Goal: Task Accomplishment & Management: Use online tool/utility

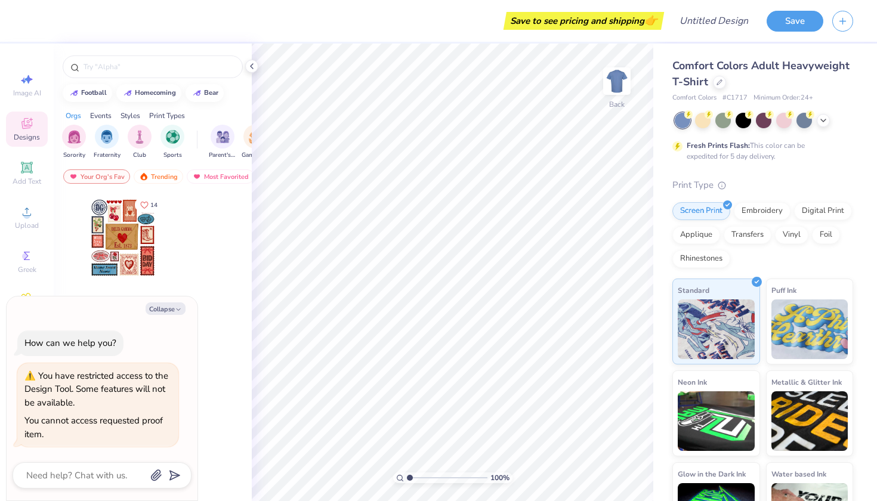
type textarea "x"
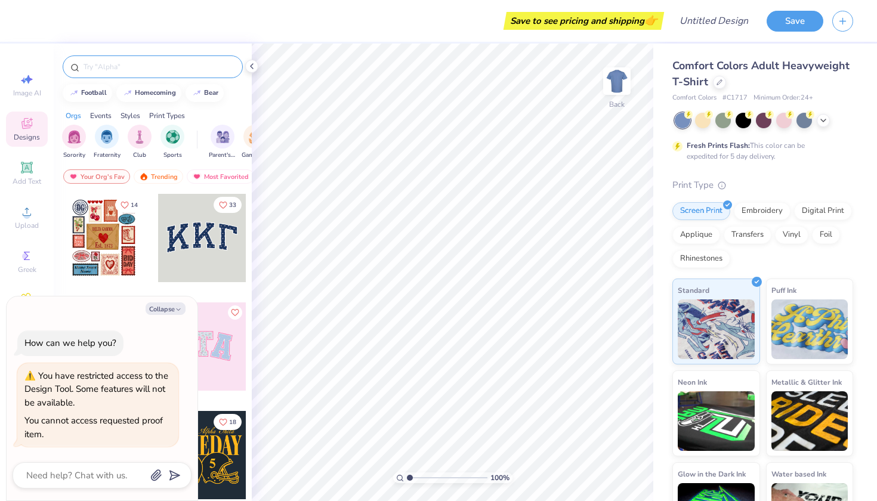
click at [138, 64] on input "text" at bounding box center [158, 67] width 153 height 12
type input "city"
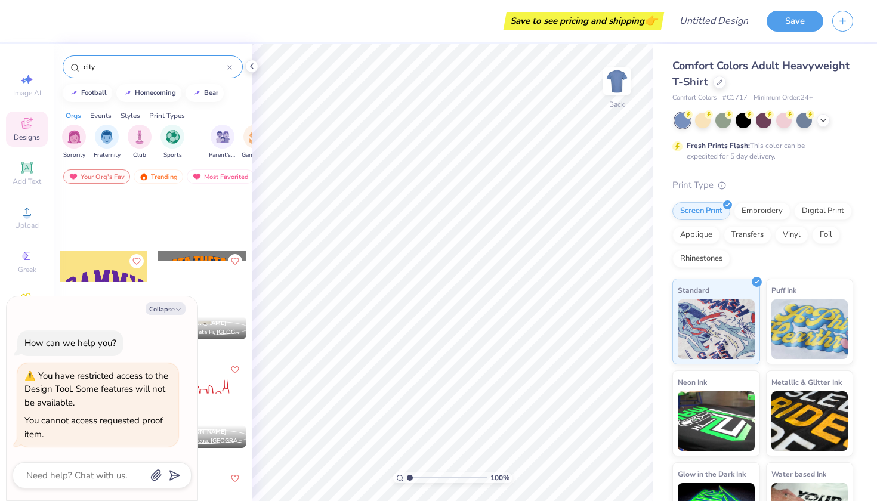
scroll to position [493, 0]
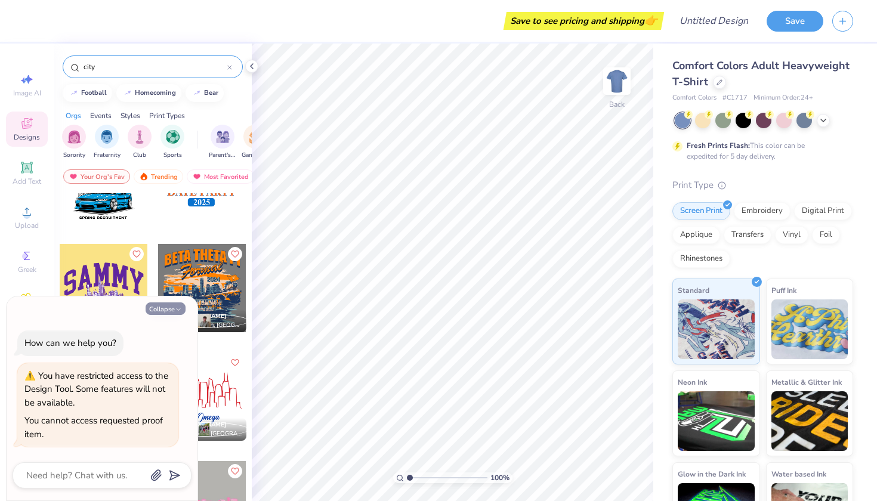
click at [171, 311] on button "Collapse" at bounding box center [166, 308] width 40 height 13
type textarea "x"
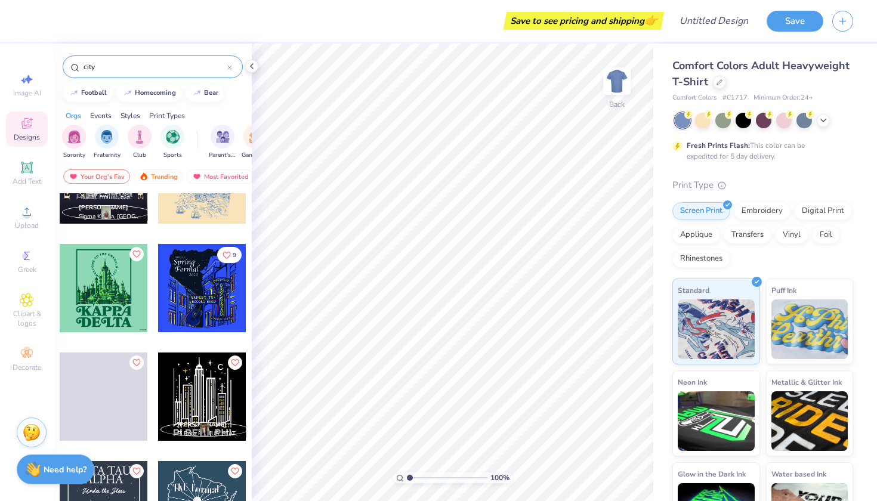
scroll to position [976, 0]
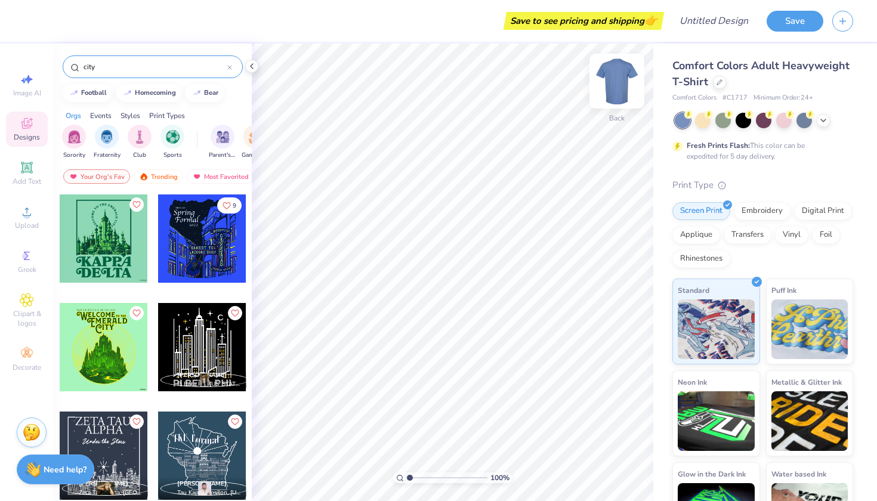
click at [616, 90] on img at bounding box center [617, 81] width 48 height 48
click at [616, 90] on img at bounding box center [617, 81] width 24 height 24
click at [228, 70] on div at bounding box center [229, 66] width 5 height 11
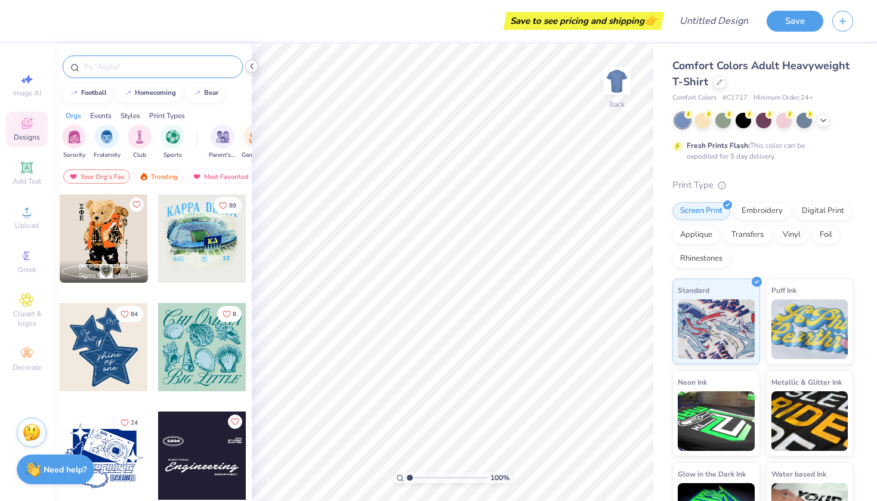
click at [252, 70] on icon at bounding box center [252, 66] width 10 height 10
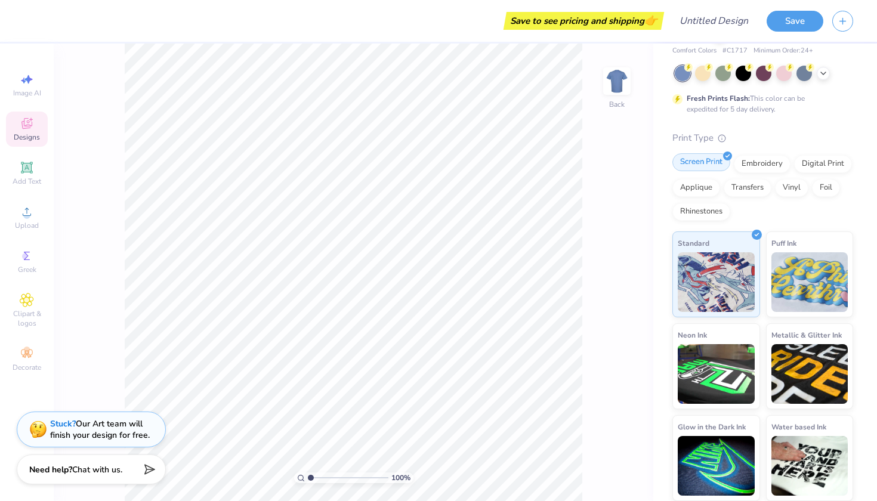
scroll to position [47, 0]
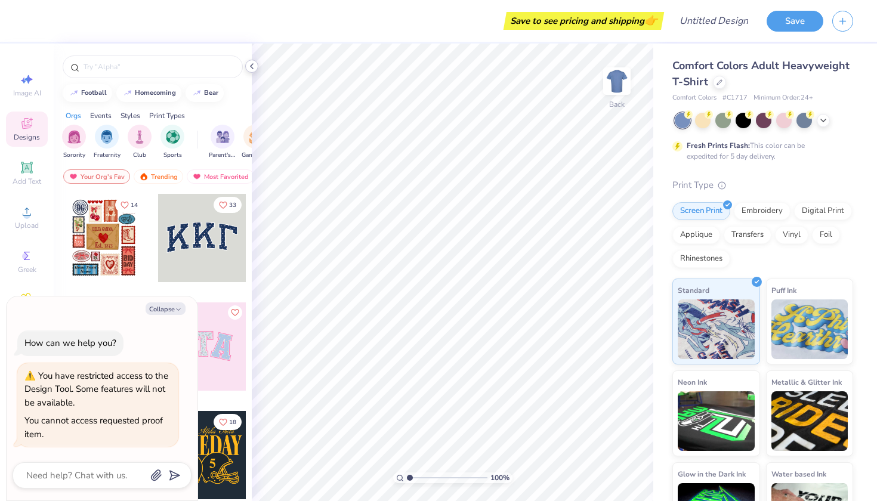
click at [250, 69] on icon at bounding box center [252, 66] width 10 height 10
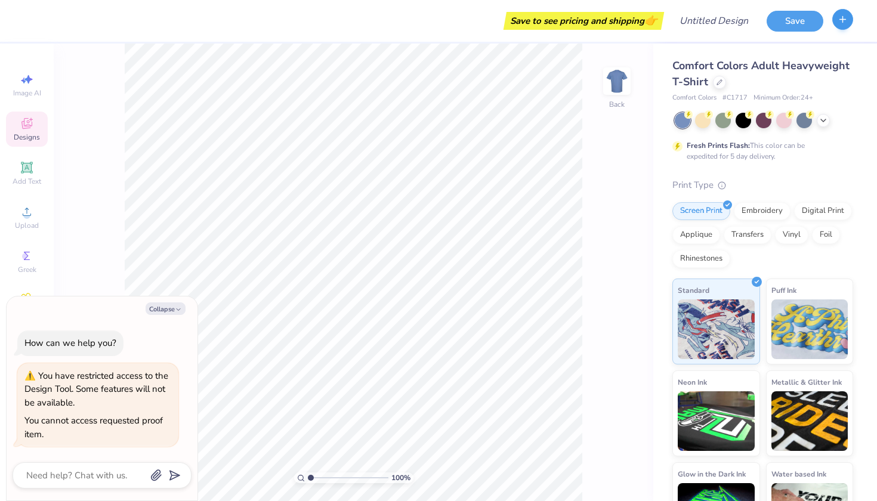
click at [834, 18] on button "button" at bounding box center [842, 19] width 21 height 21
click at [843, 23] on icon "button" at bounding box center [842, 19] width 10 height 10
click at [706, 31] on input "Design Title" at bounding box center [728, 21] width 58 height 24
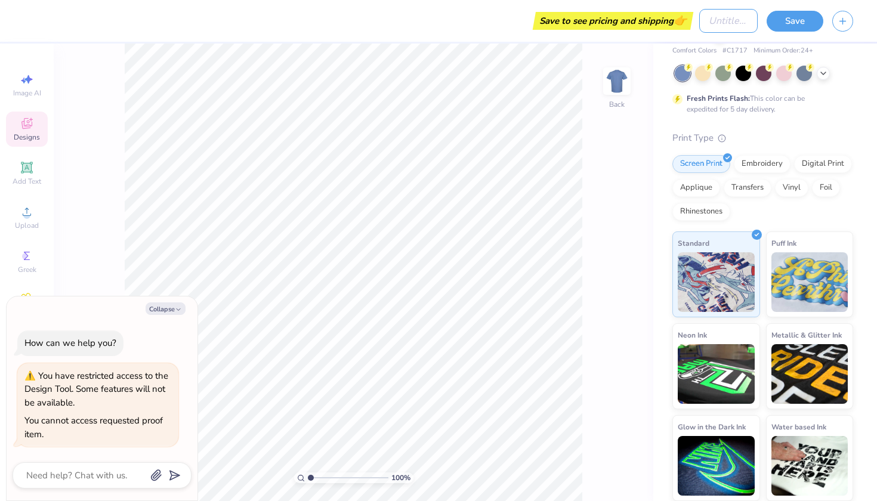
scroll to position [47, 0]
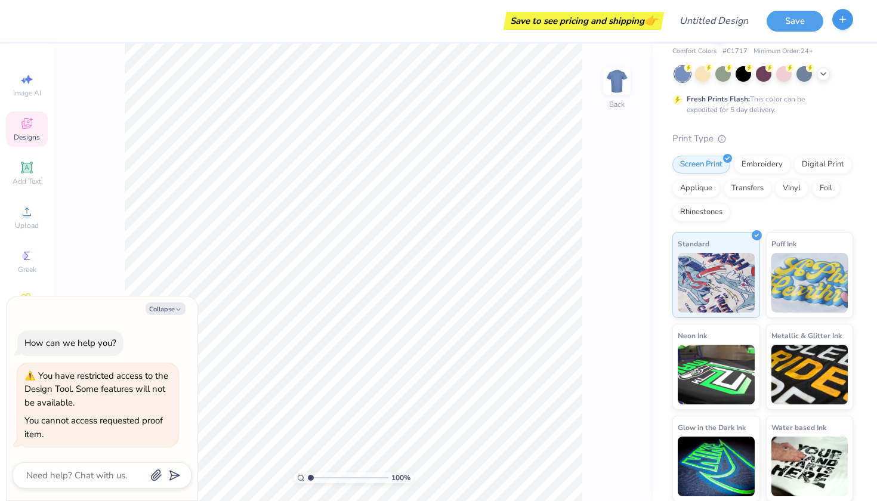
click at [837, 18] on button "button" at bounding box center [842, 19] width 21 height 21
click at [843, 21] on icon "button" at bounding box center [842, 19] width 10 height 10
type textarea "x"
click at [700, 50] on span "Comfort Colors" at bounding box center [694, 52] width 44 height 10
click at [731, 22] on input "Design Title" at bounding box center [728, 21] width 58 height 24
